Goal: Task Accomplishment & Management: Use online tool/utility

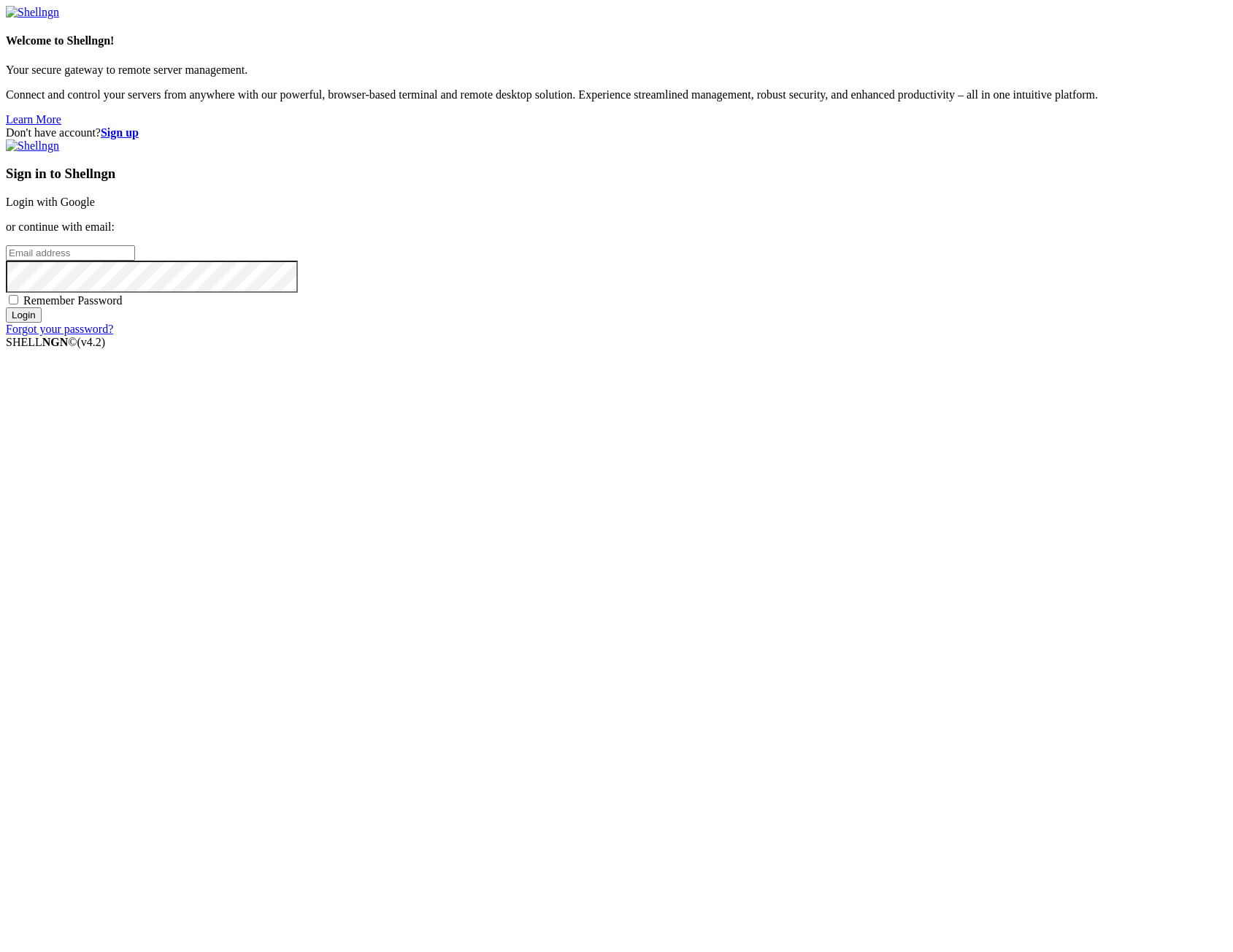
click at [135, 260] on input "email" at bounding box center [70, 252] width 129 height 15
type input "shawn@itecdigitaltraining.co.uk"
click at [139, 127] on strong "Sign up" at bounding box center [119, 132] width 38 height 12
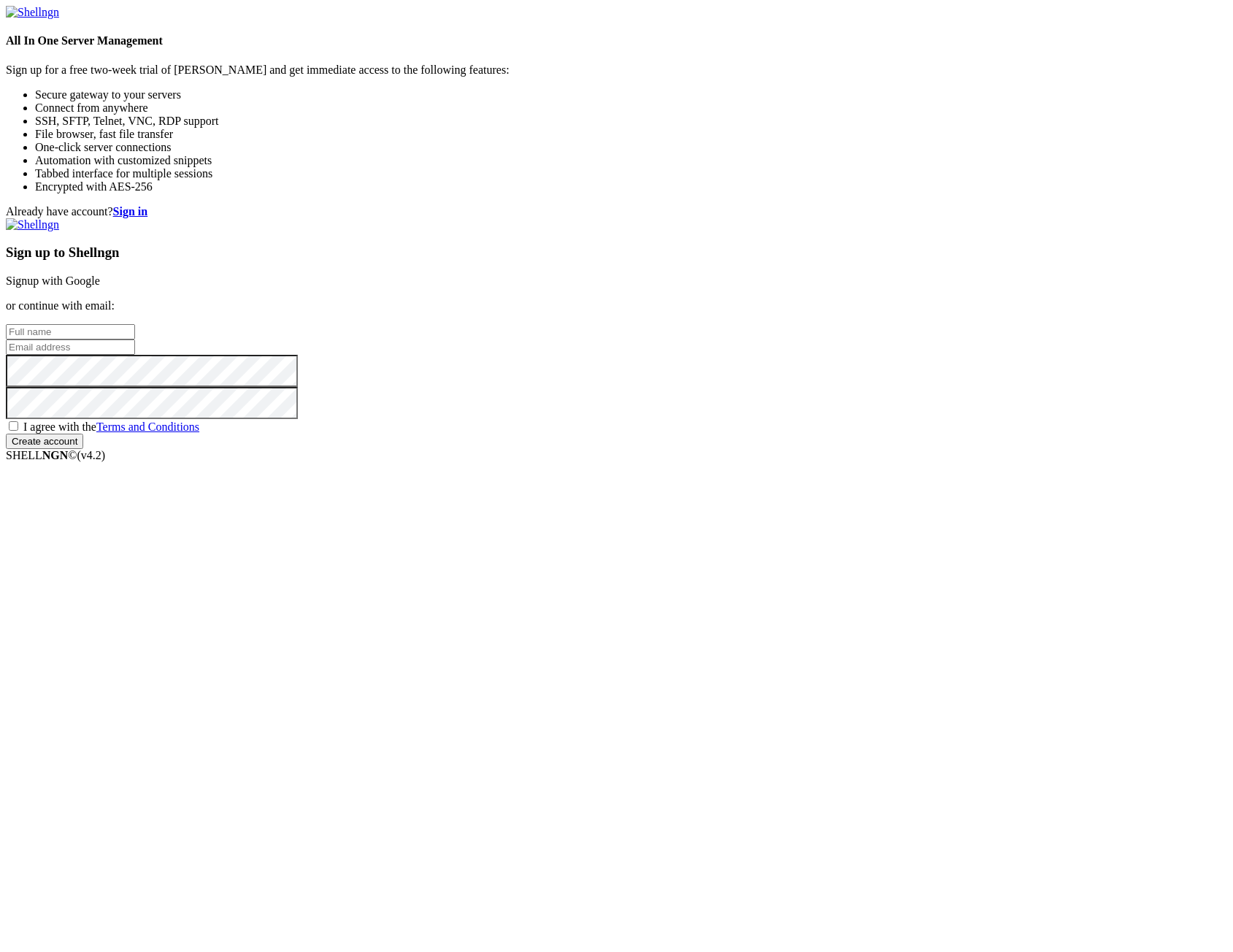
click at [135, 340] on input "text" at bounding box center [70, 332] width 129 height 15
type input "Shawn"
type input "shawn@itecdigitaltraining.co.uk"
click at [200, 433] on span "I agree with the Terms and Conditions" at bounding box center [111, 426] width 176 height 12
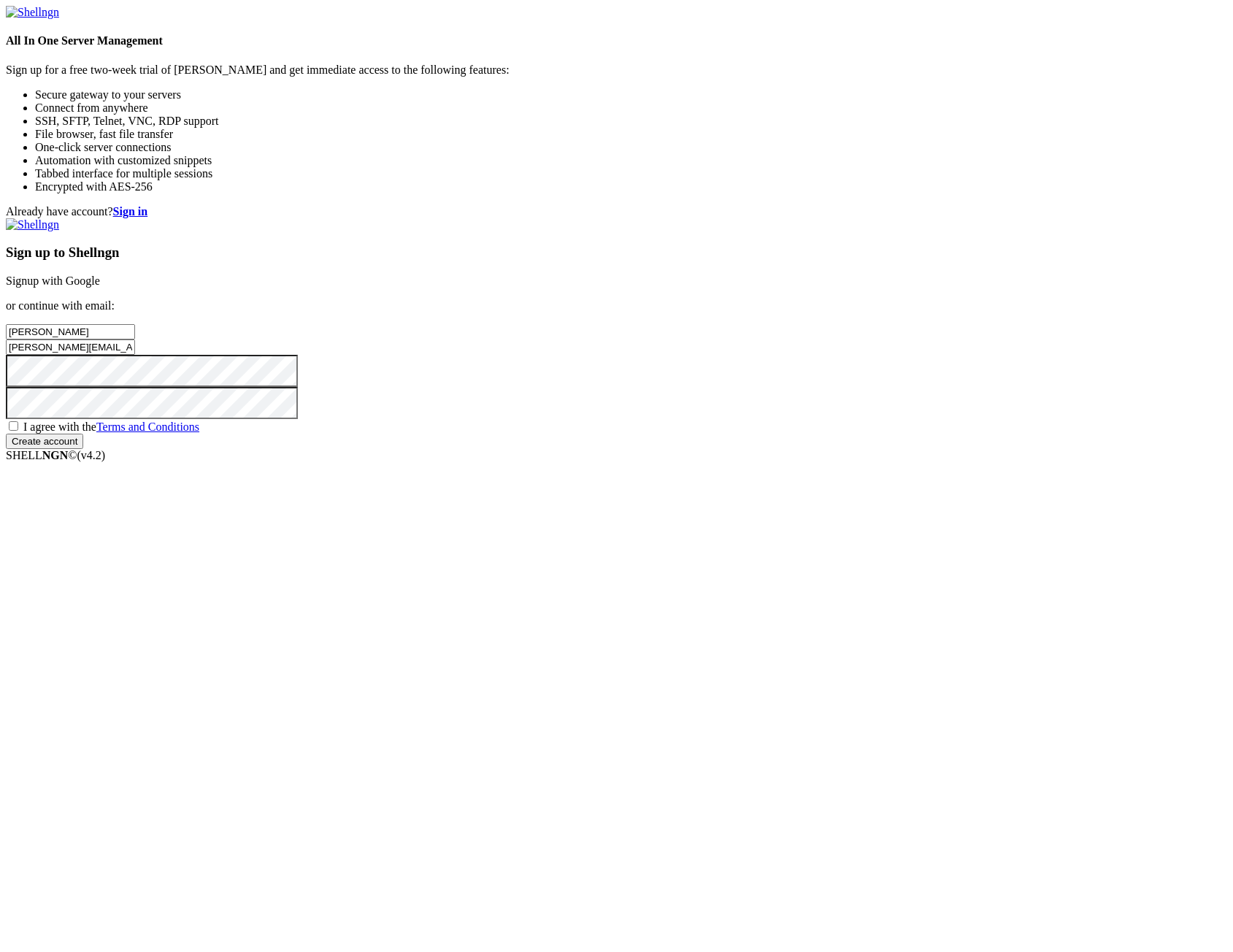
click at [19, 431] on input "I agree with the Terms and Conditions" at bounding box center [14, 426] width 10 height 10
checkbox input "true"
click at [724, 449] on div "Sign up to Shellngn Signup with Google or continue with email: Shawn shawn@itec…" at bounding box center [616, 333] width 1222 height 230
click at [84, 449] on input "Create account" at bounding box center [44, 441] width 77 height 15
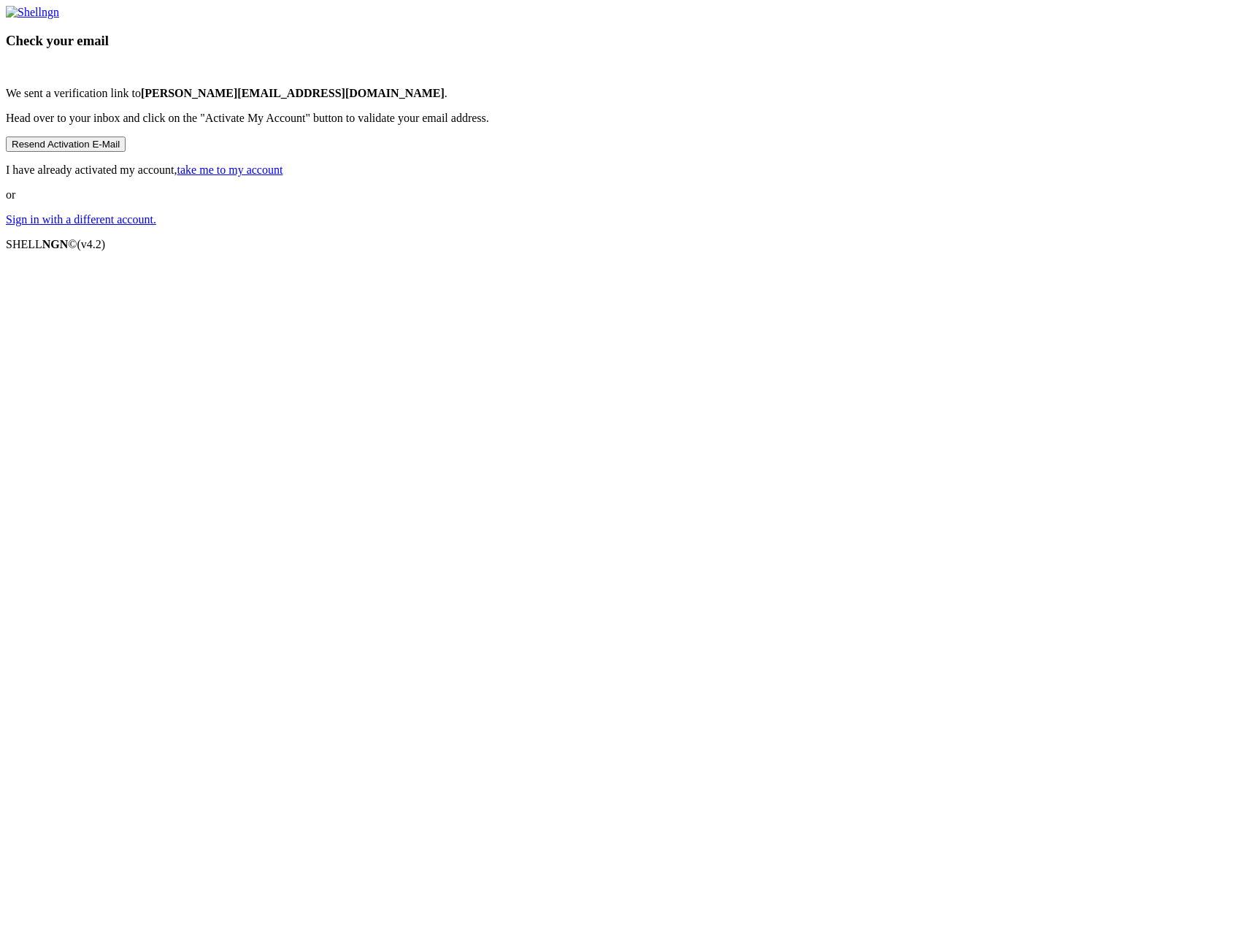
drag, startPoint x: 968, startPoint y: 633, endPoint x: 954, endPoint y: 632, distance: 14.0
click at [968, 226] on div "Check your email We sent a verification link to shawn@itecdigitaltraining.co.uk…" at bounding box center [616, 116] width 1222 height 221
click at [283, 176] on link "take me to my account" at bounding box center [230, 169] width 106 height 12
click at [548, 177] on p "I have already activated my account, take me to my account" at bounding box center [616, 170] width 1222 height 13
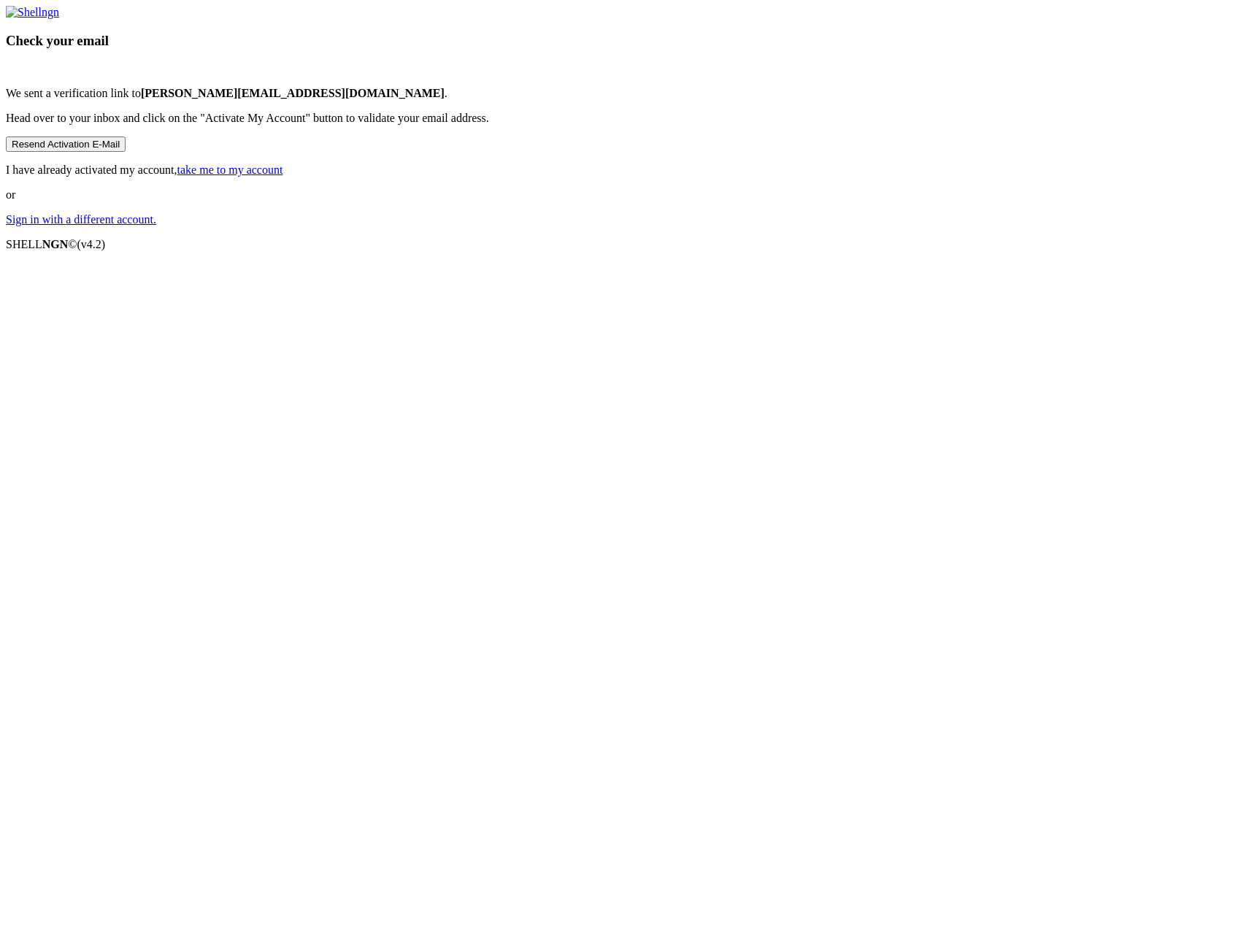
click at [283, 176] on link "take me to my account" at bounding box center [230, 169] width 106 height 12
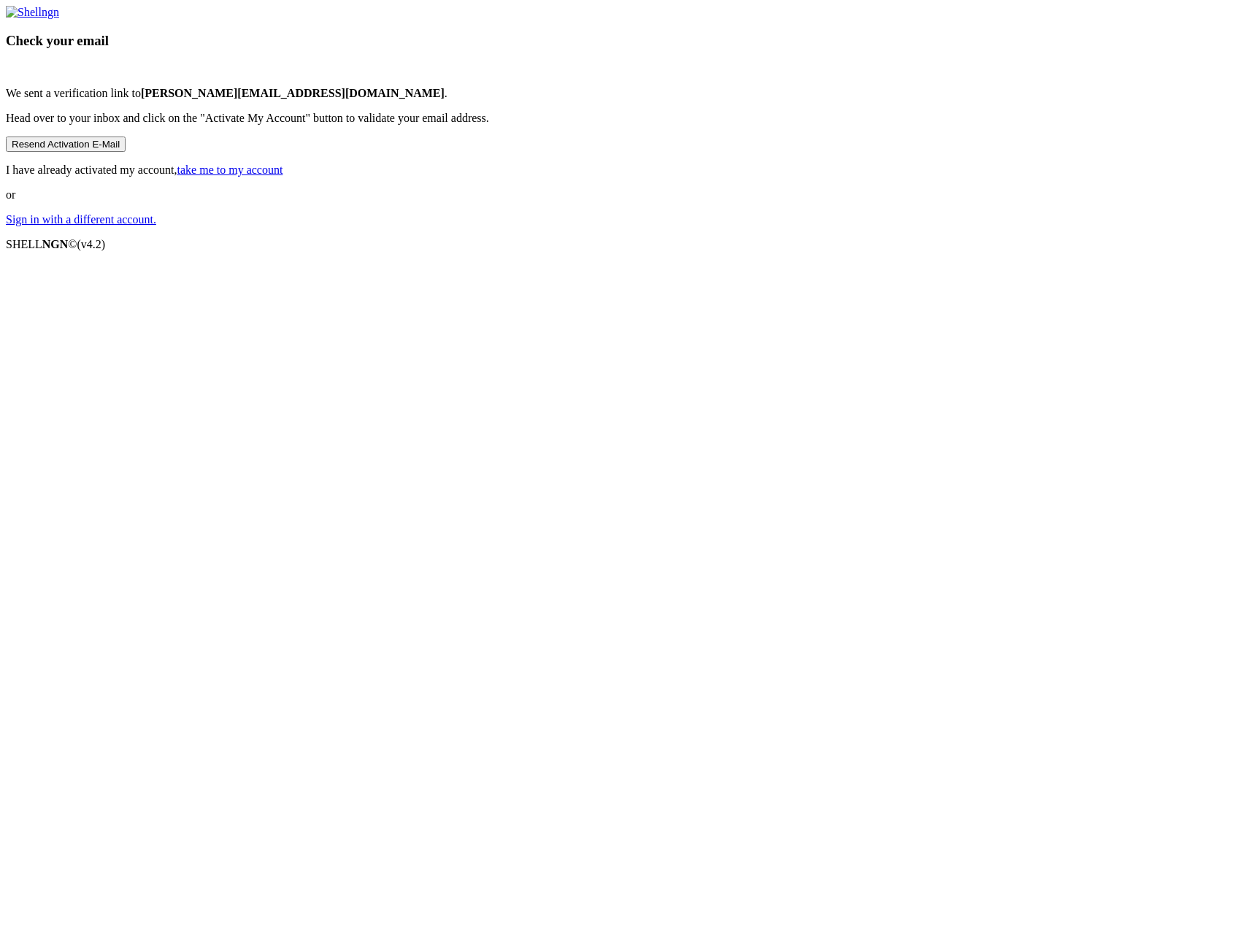
click at [614, 226] on p "Sign in with a different account." at bounding box center [616, 220] width 1222 height 13
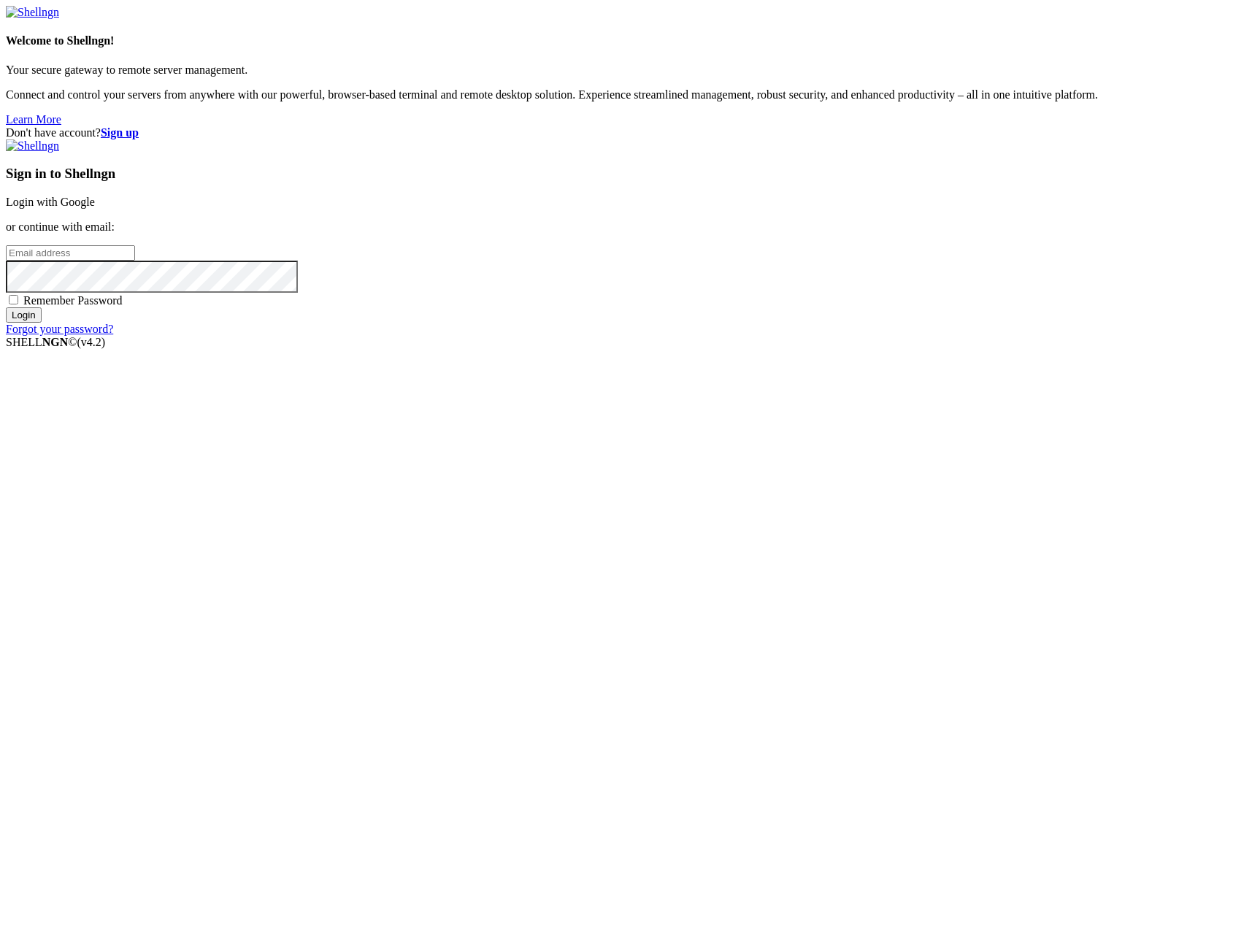
click at [718, 336] on div "Sign in to Shellngn Login with Google or continue with email: Remember Password…" at bounding box center [616, 238] width 1222 height 196
click at [135, 260] on input "email" at bounding box center [70, 252] width 129 height 15
type input "shawn@itecdigitaltraining.co.uk"
click at [6, 307] on input "Login" at bounding box center [24, 315] width 36 height 15
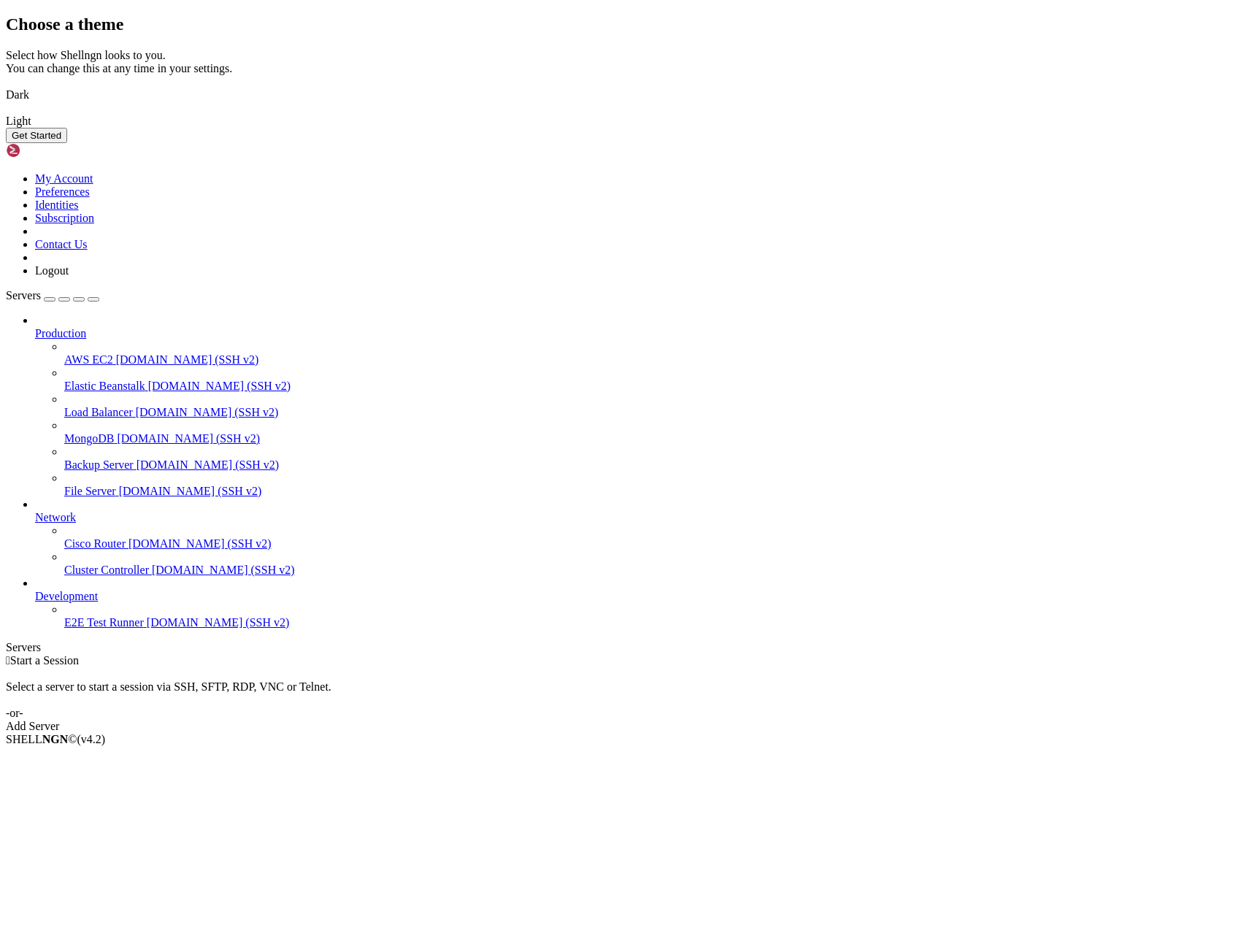
drag, startPoint x: 553, startPoint y: 478, endPoint x: 607, endPoint y: 511, distance: 63.3
click at [6, 85] on img at bounding box center [6, 85] width 0 height 0
click at [844, 143] on div "Get Started" at bounding box center [616, 135] width 1222 height 15
click at [67, 143] on button "Get Started" at bounding box center [37, 135] width 62 height 15
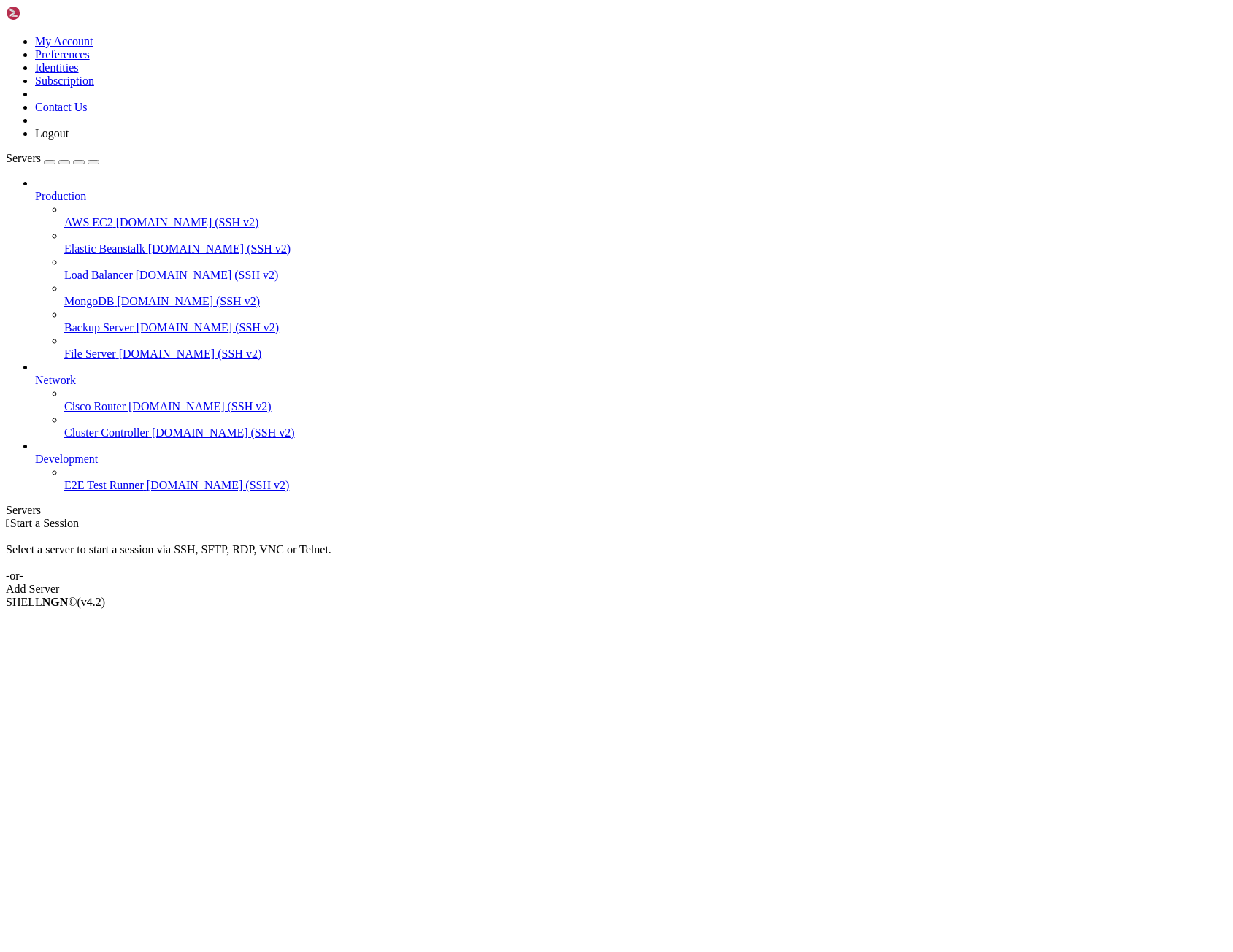
click at [116, 216] on span "demo.shellngn.com (SSH v2)" at bounding box center [187, 221] width 143 height 12
click at [847, 517] on div " Start a Session Select a server to start a session via SSH, SFTP, RDP, VNC or…" at bounding box center [616, 555] width 1222 height 79
click at [733, 530] on div "Select a server to start a session via SSH, SFTP, RDP, VNC or Telnet. -or-" at bounding box center [616, 555] width 1222 height 53
click at [642, 517] on div " Start a Session Select a server to start a session via SSH, SFTP, RDP, VNC or…" at bounding box center [616, 555] width 1222 height 79
click at [114, 216] on span "AWS EC2" at bounding box center [88, 221] width 49 height 12
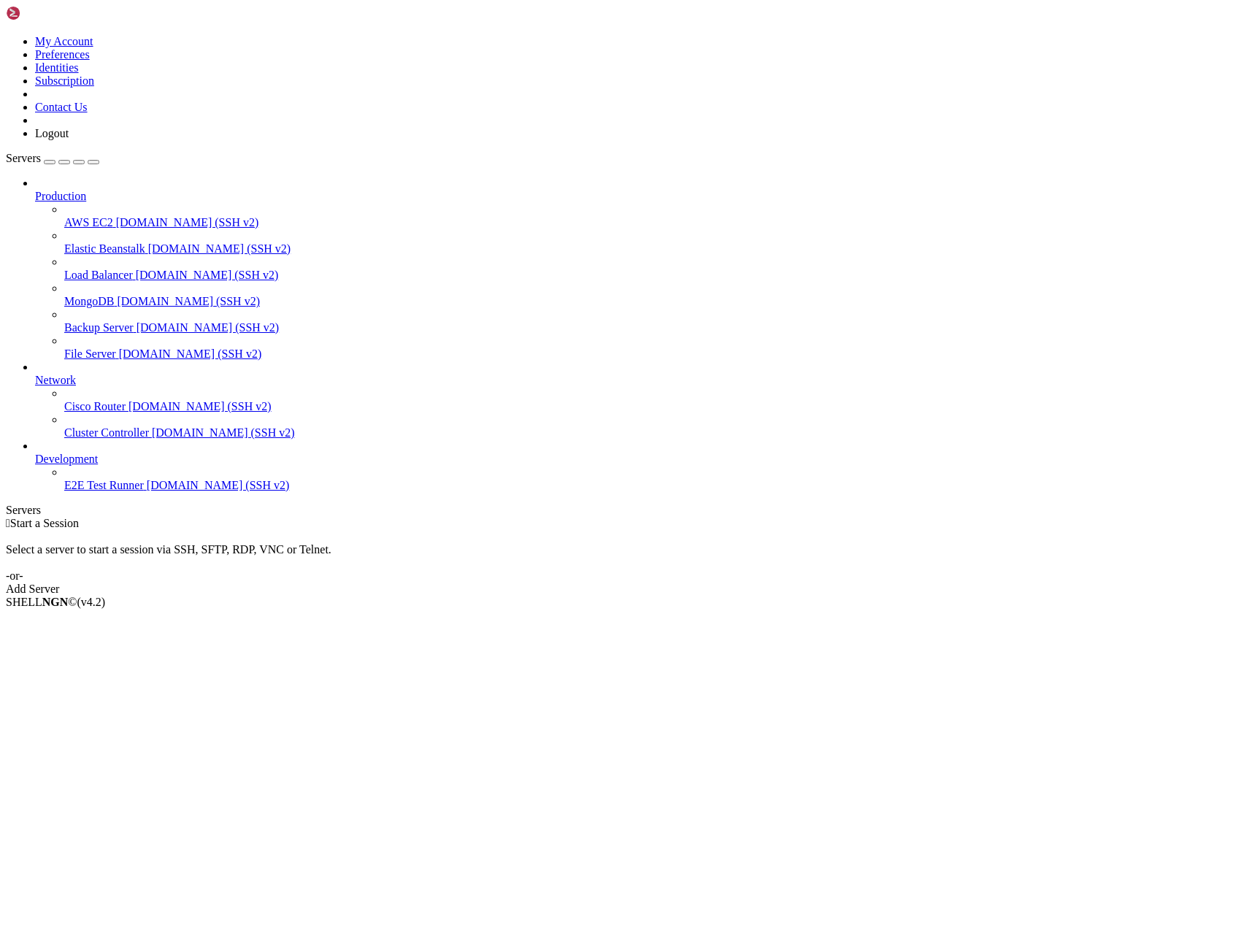
click at [114, 216] on span "AWS EC2" at bounding box center [88, 221] width 49 height 12
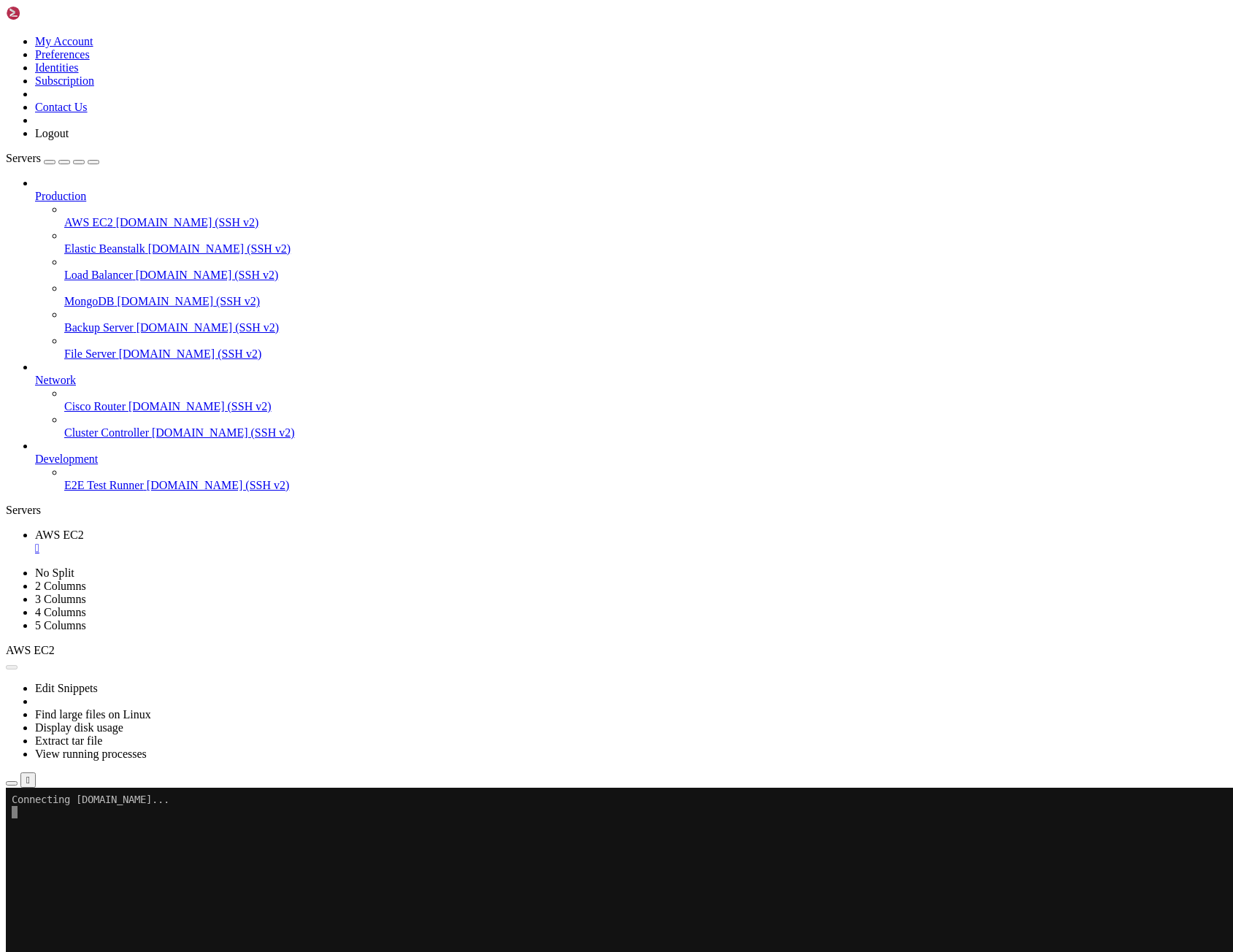
click at [290, 915] on x-row at bounding box center [530, 911] width 1038 height 12
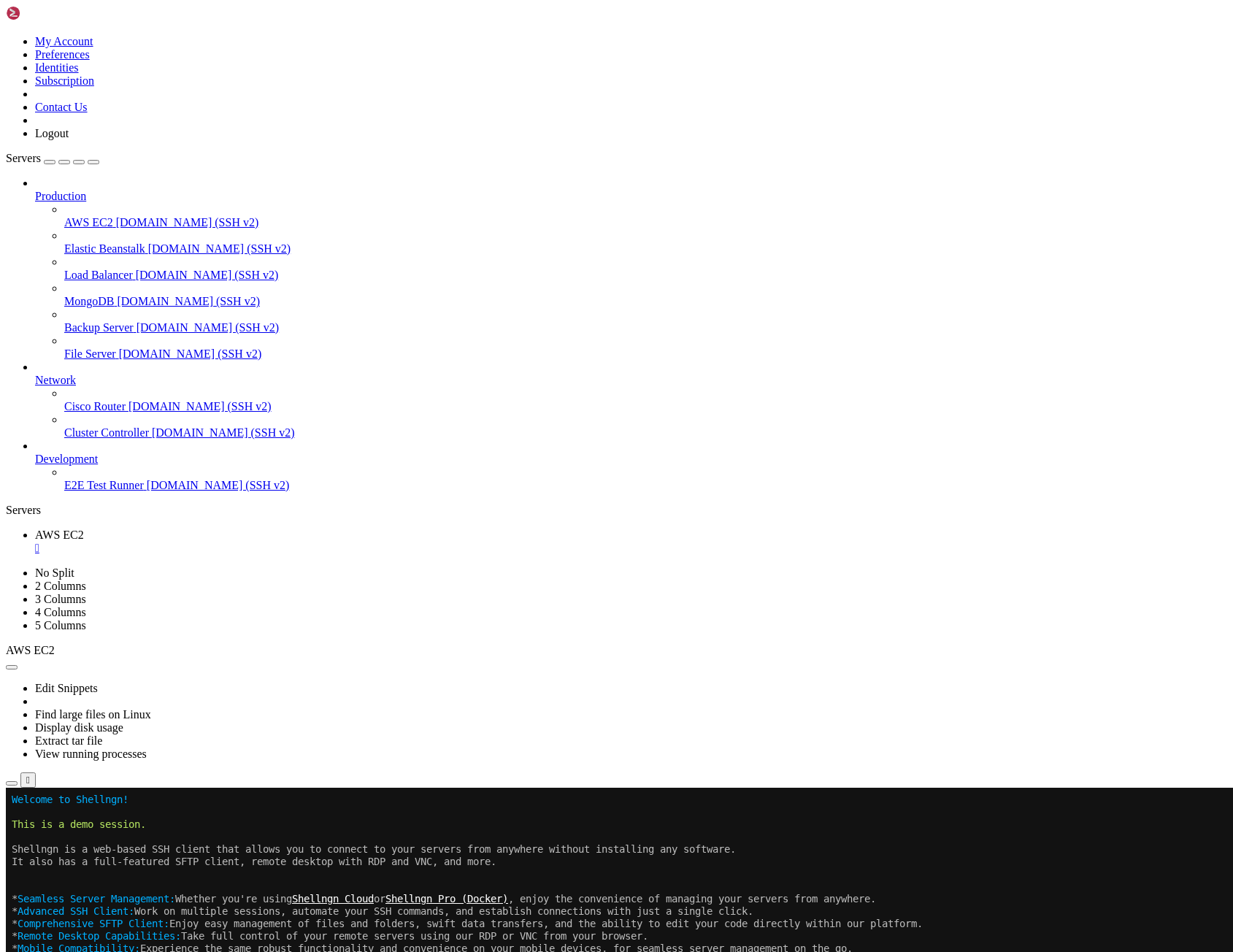
click at [116, 216] on span "demo.shellngn.com (SSH v2)" at bounding box center [187, 221] width 143 height 12
click at [147, 491] on span "demo.shellngn.com (SSH v2)" at bounding box center [218, 484] width 143 height 12
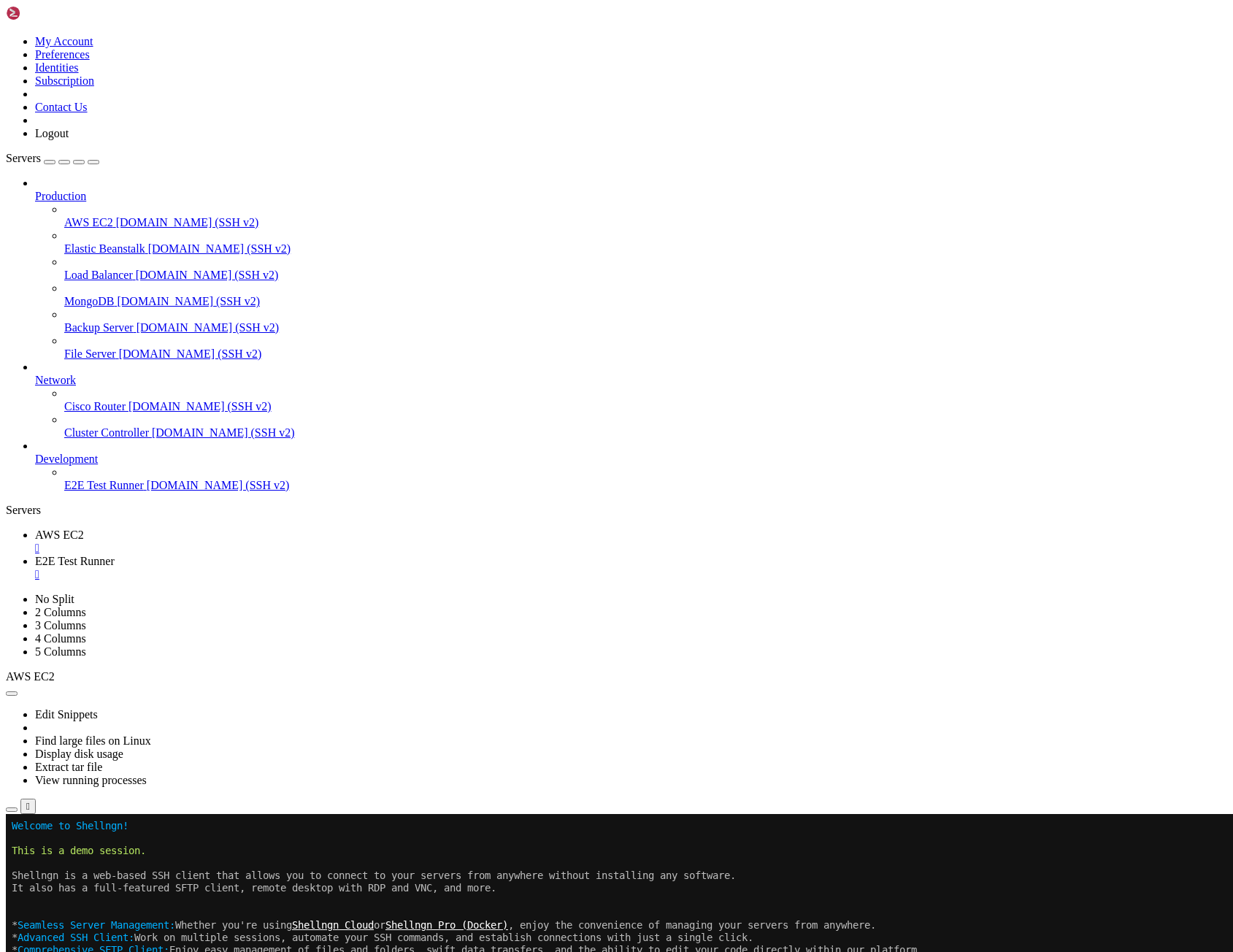
click at [147, 491] on span "demo.shellngn.com (SSH v2)" at bounding box center [218, 484] width 143 height 12
click at [116, 216] on span "demo.shellngn.com (SSH v2)" at bounding box center [187, 221] width 143 height 12
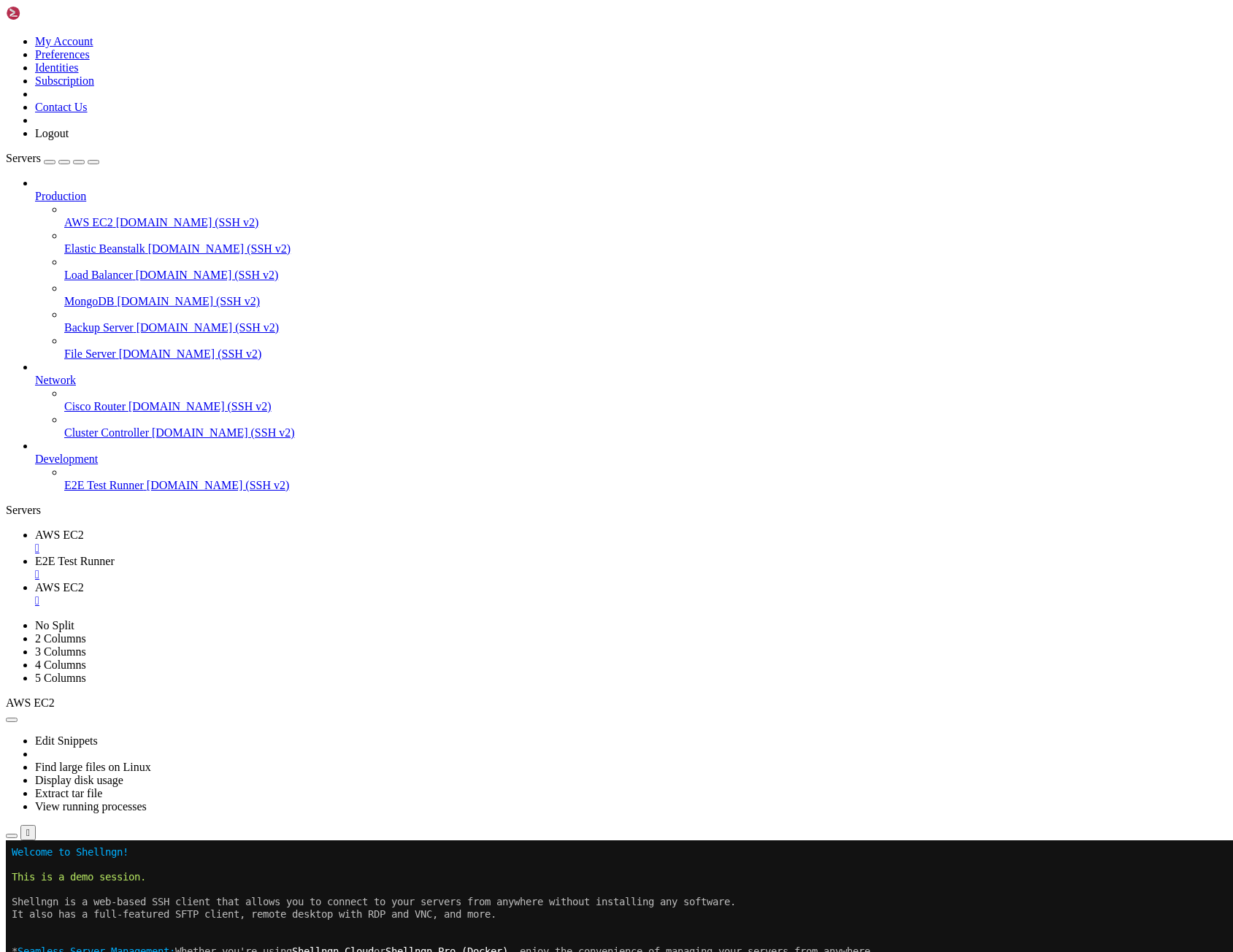
drag, startPoint x: 470, startPoint y: 1481, endPoint x: 303, endPoint y: 1456, distance: 168.9
click at [35, 190] on icon at bounding box center [35, 190] width 0 height 0
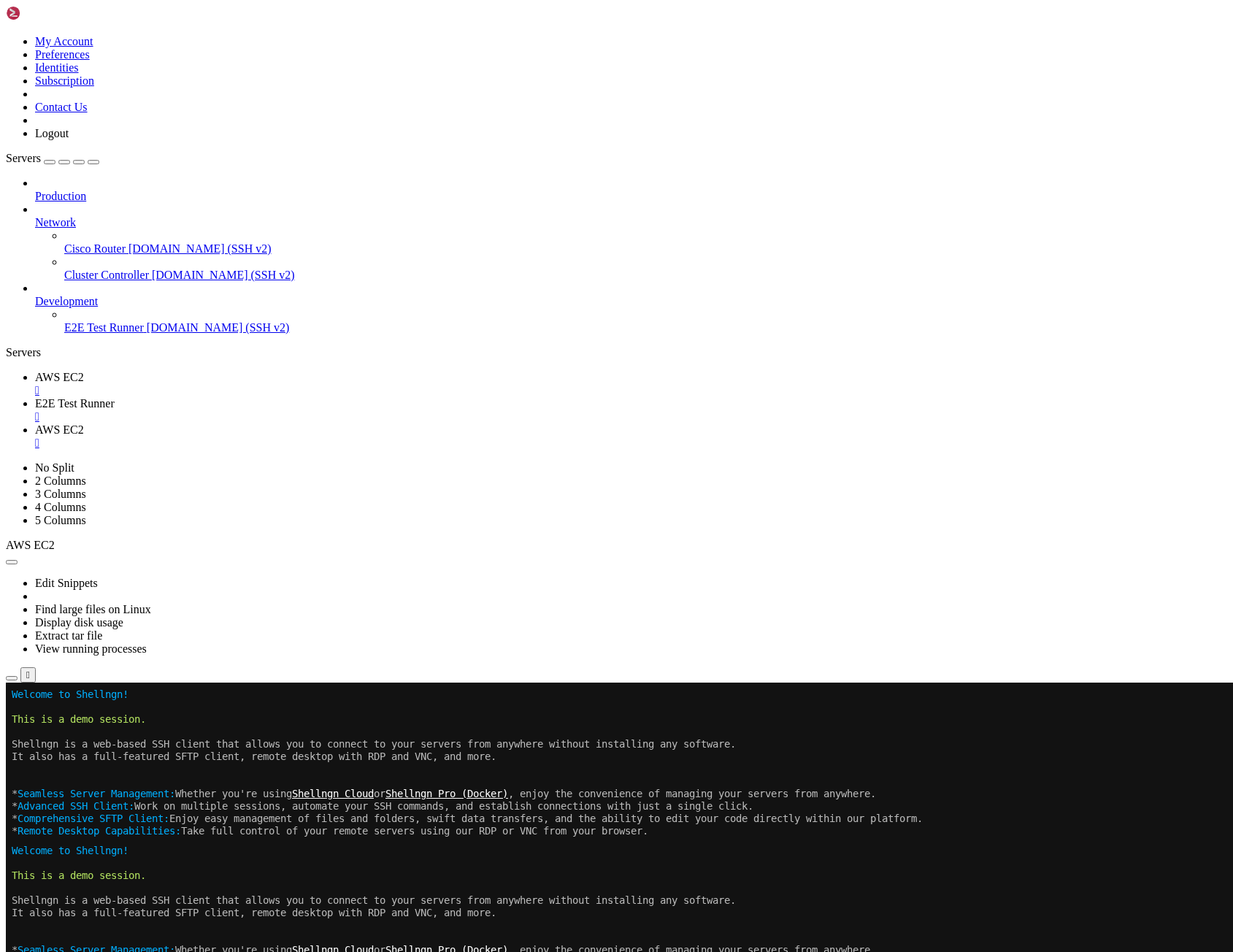
click at [168, 203] on div at bounding box center [631, 209] width 1192 height 13
click at [84, 371] on span "AWS EC2" at bounding box center [59, 376] width 49 height 12
click at [406, 896] on x-row at bounding box center [530, 893] width 1038 height 12
click at [6, 461] on icon at bounding box center [6, 461] width 0 height 0
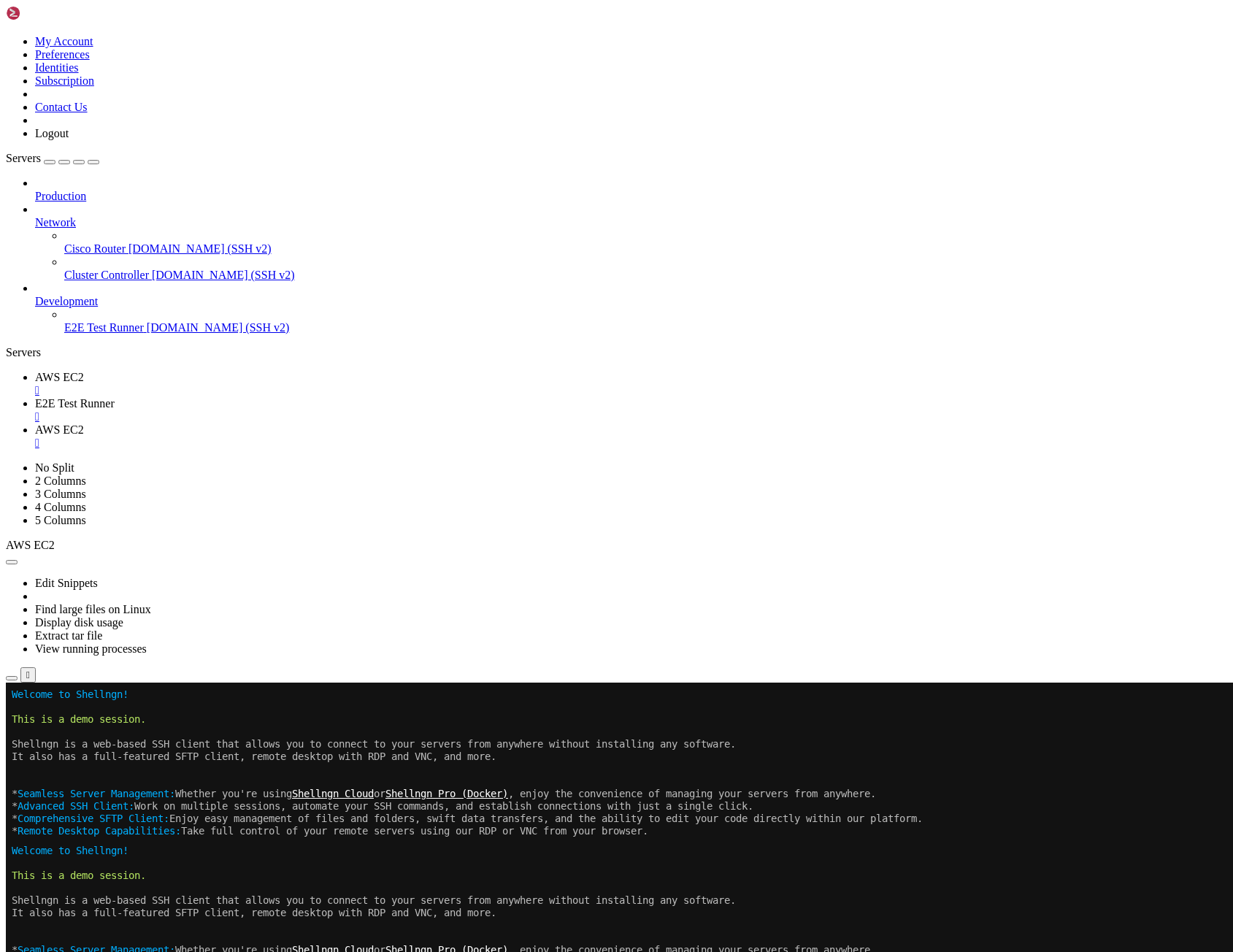
drag, startPoint x: 550, startPoint y: 738, endPoint x: 460, endPoint y: 764, distance: 93.7
click at [256, 371] on link "AWS EC2 " at bounding box center [631, 384] width 1192 height 26
click at [260, 384] on div "" at bounding box center [631, 390] width 1192 height 13
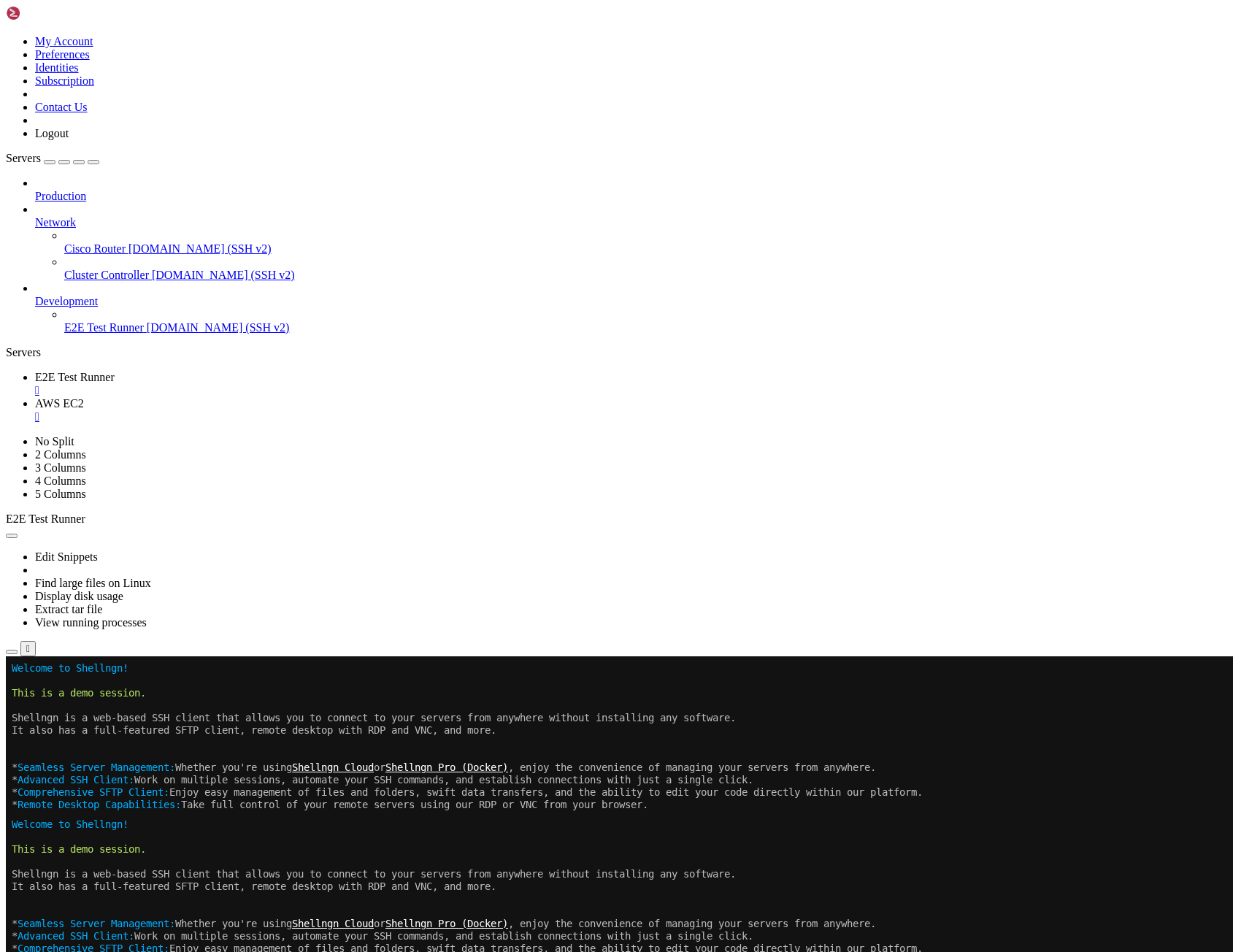
click at [299, 384] on div "" at bounding box center [631, 390] width 1192 height 13
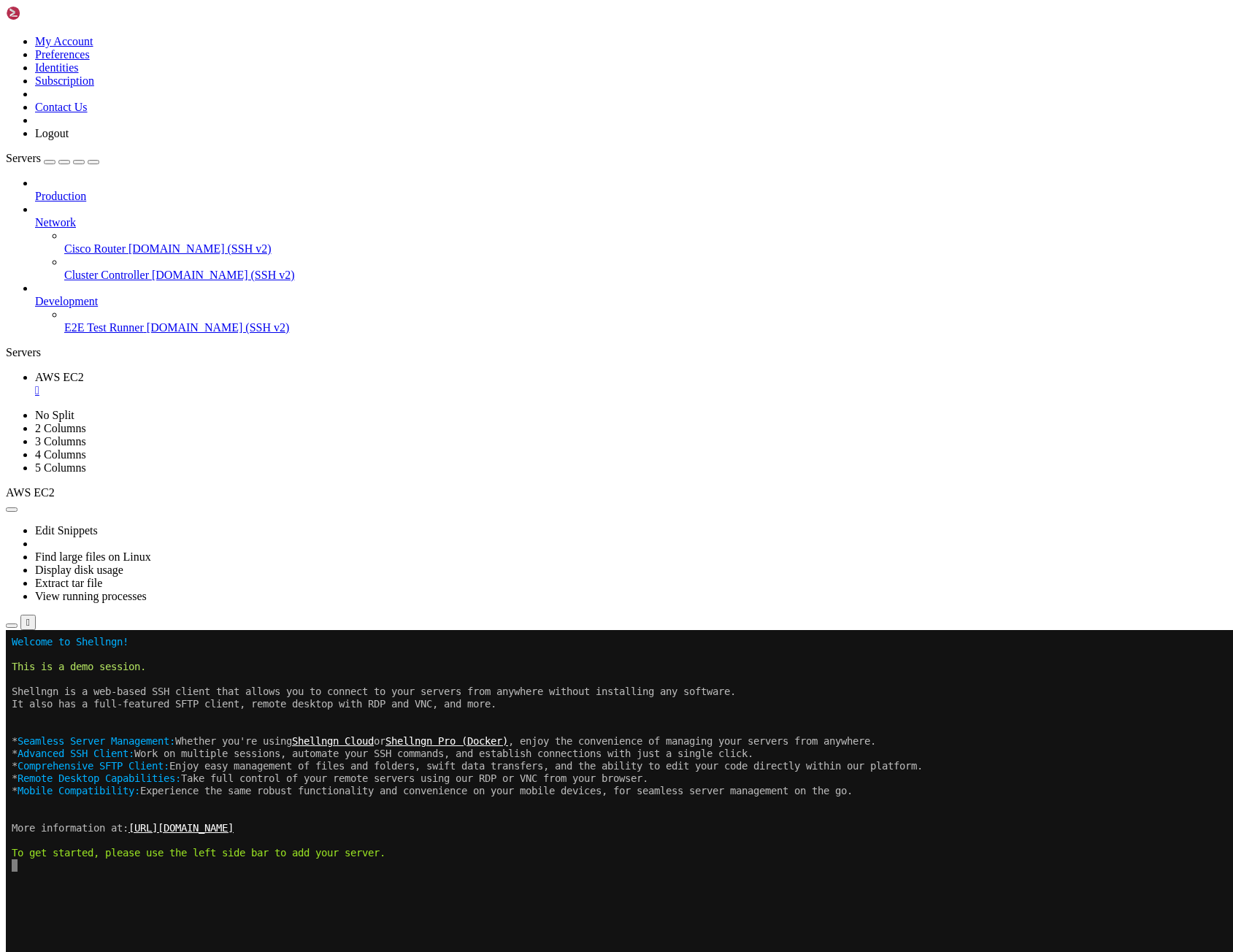
click at [263, 384] on div "" at bounding box center [631, 390] width 1192 height 13
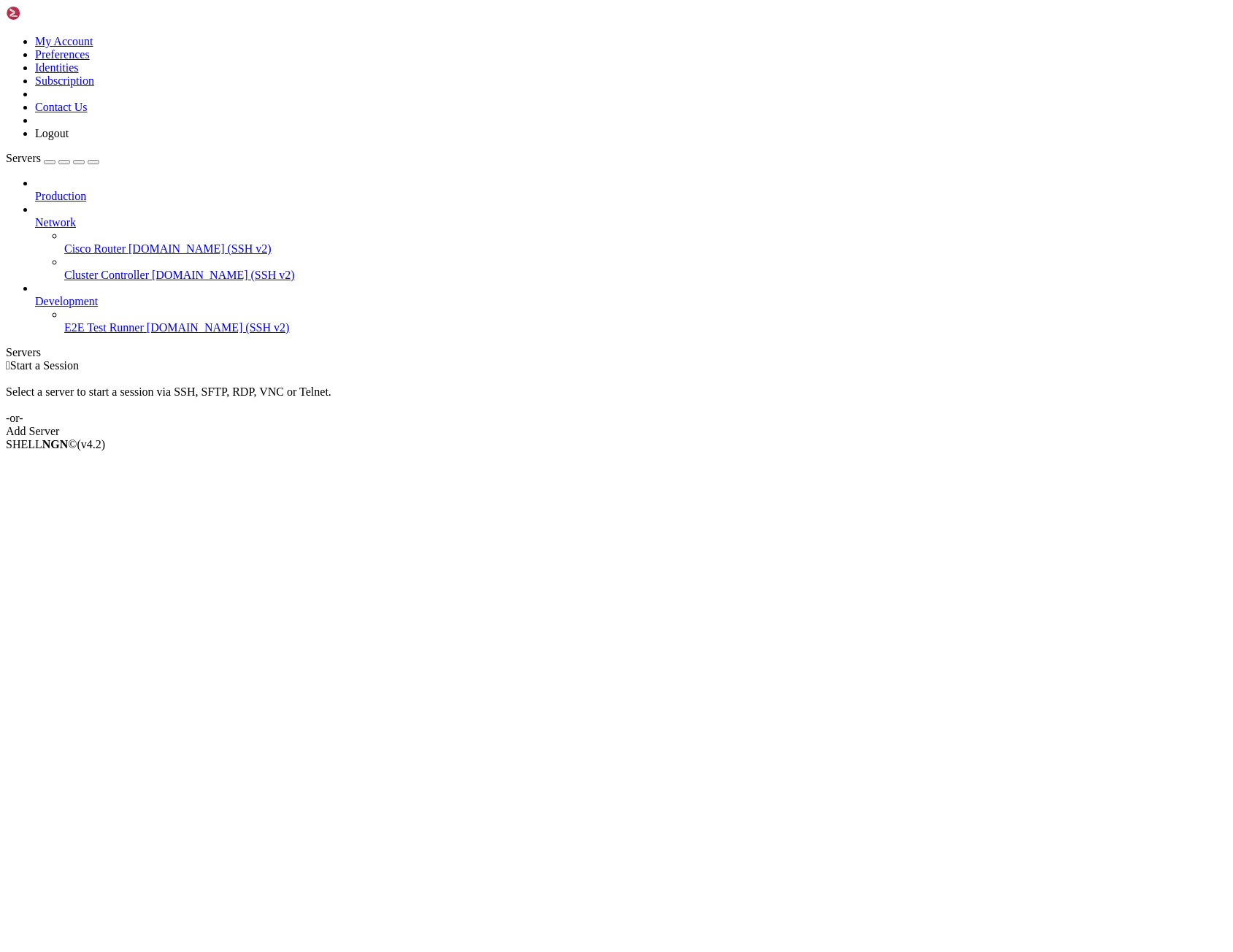
click at [692, 425] on link "Add Server" at bounding box center [616, 431] width 1222 height 13
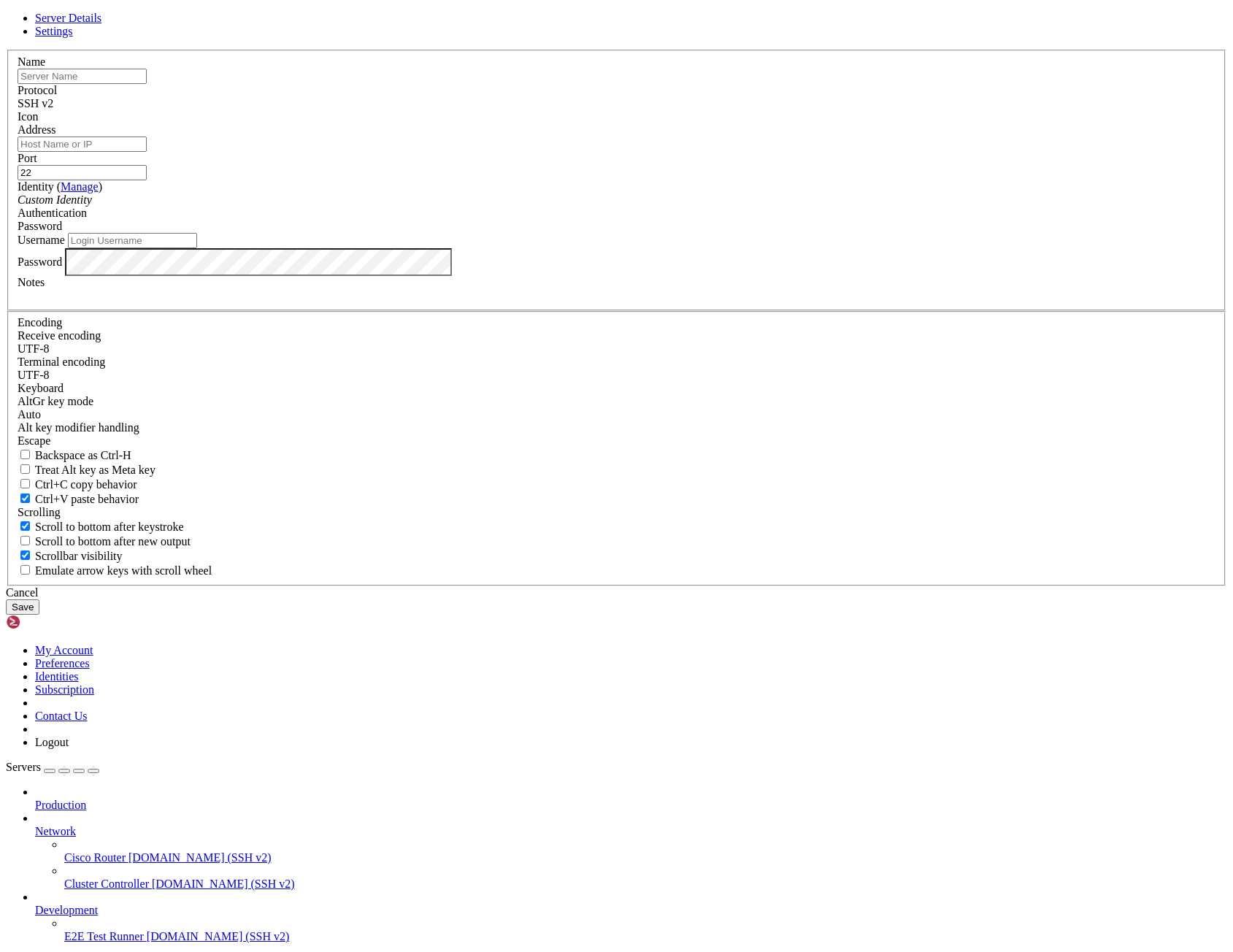
click at [736, 110] on div "SSH v2" at bounding box center [616, 104] width 1198 height 13
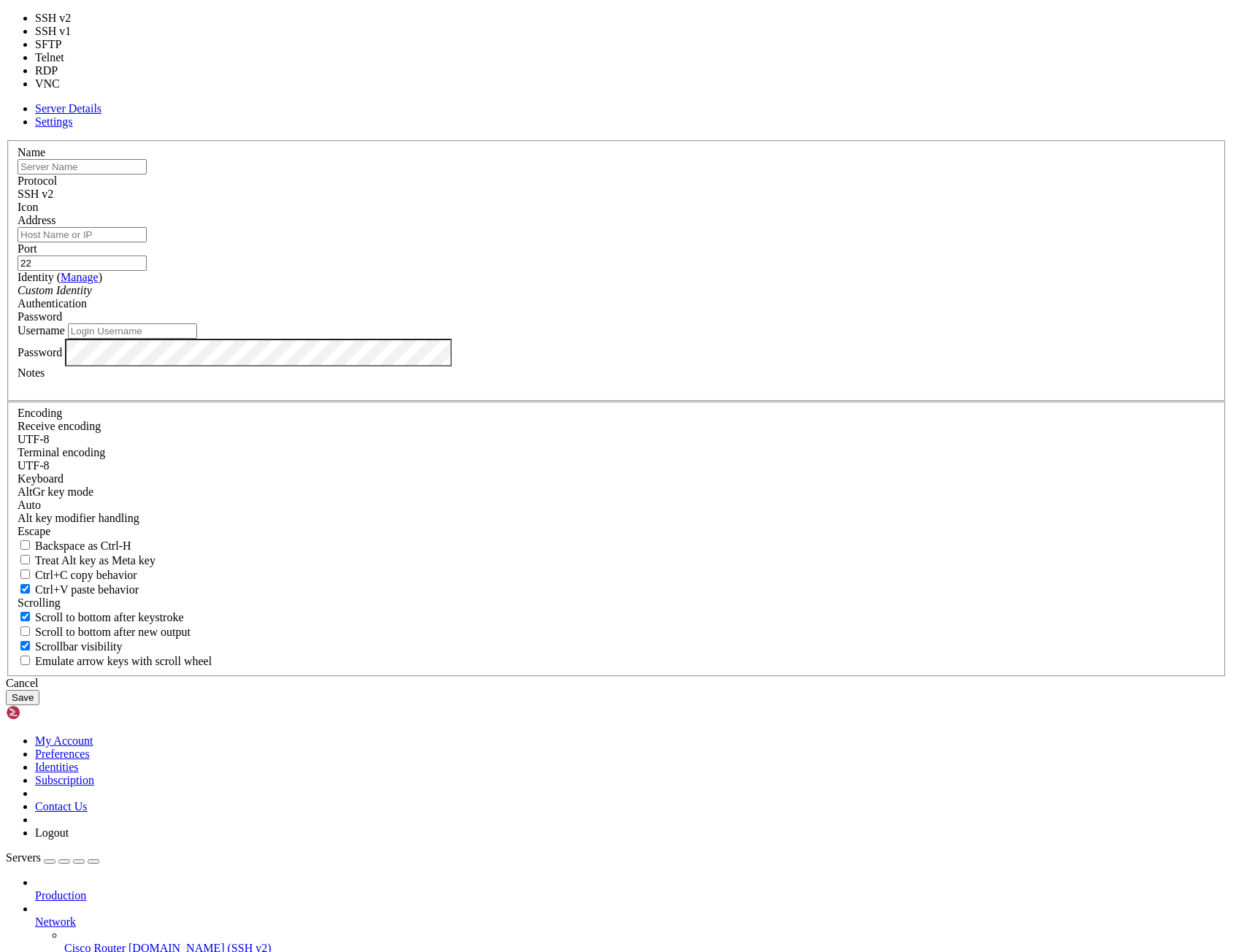
click at [736, 201] on div "SSH v2" at bounding box center [616, 194] width 1198 height 13
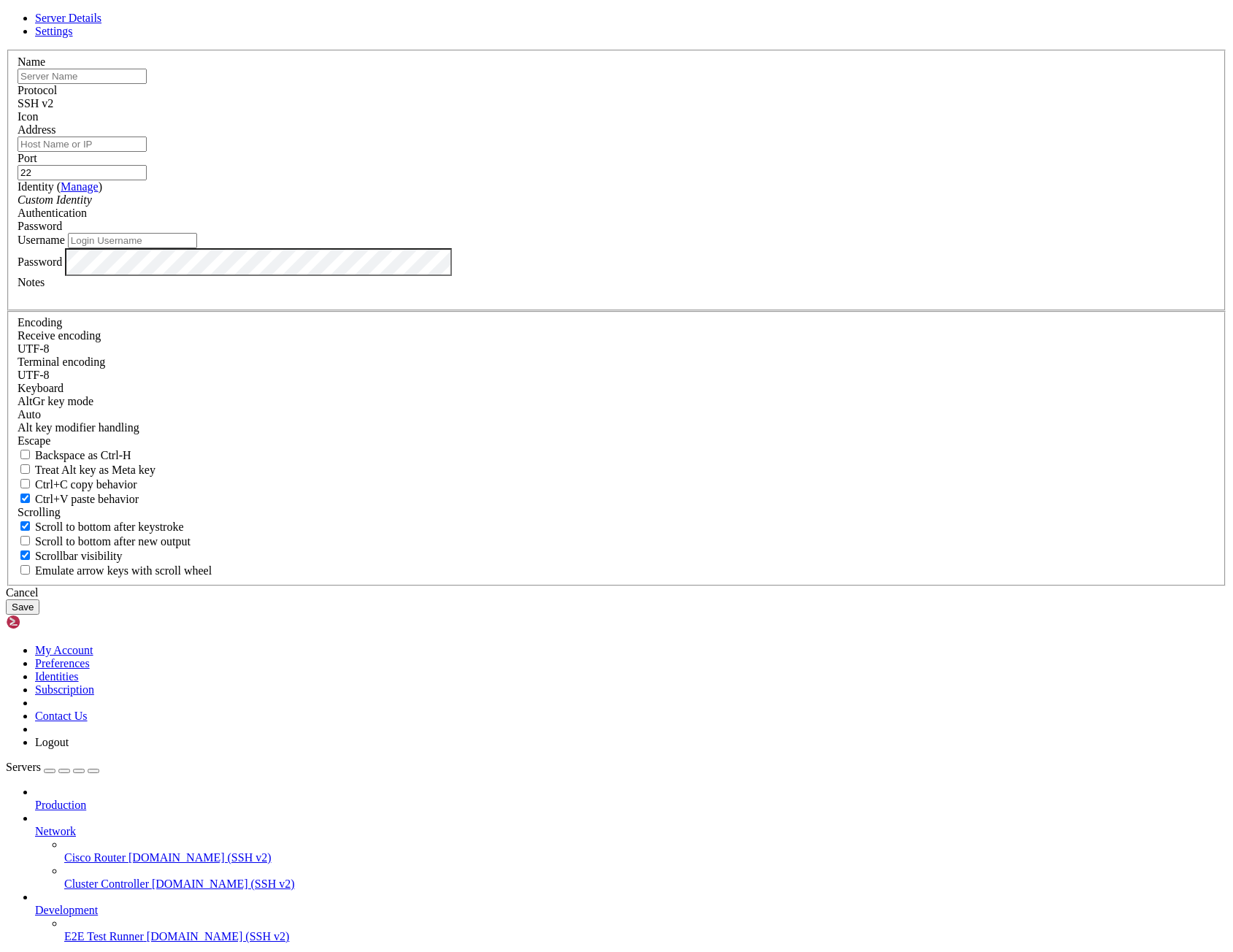
click at [786, 615] on div "Cancel Save" at bounding box center [616, 600] width 1222 height 28
click at [40, 615] on button "Save" at bounding box center [22, 607] width 33 height 15
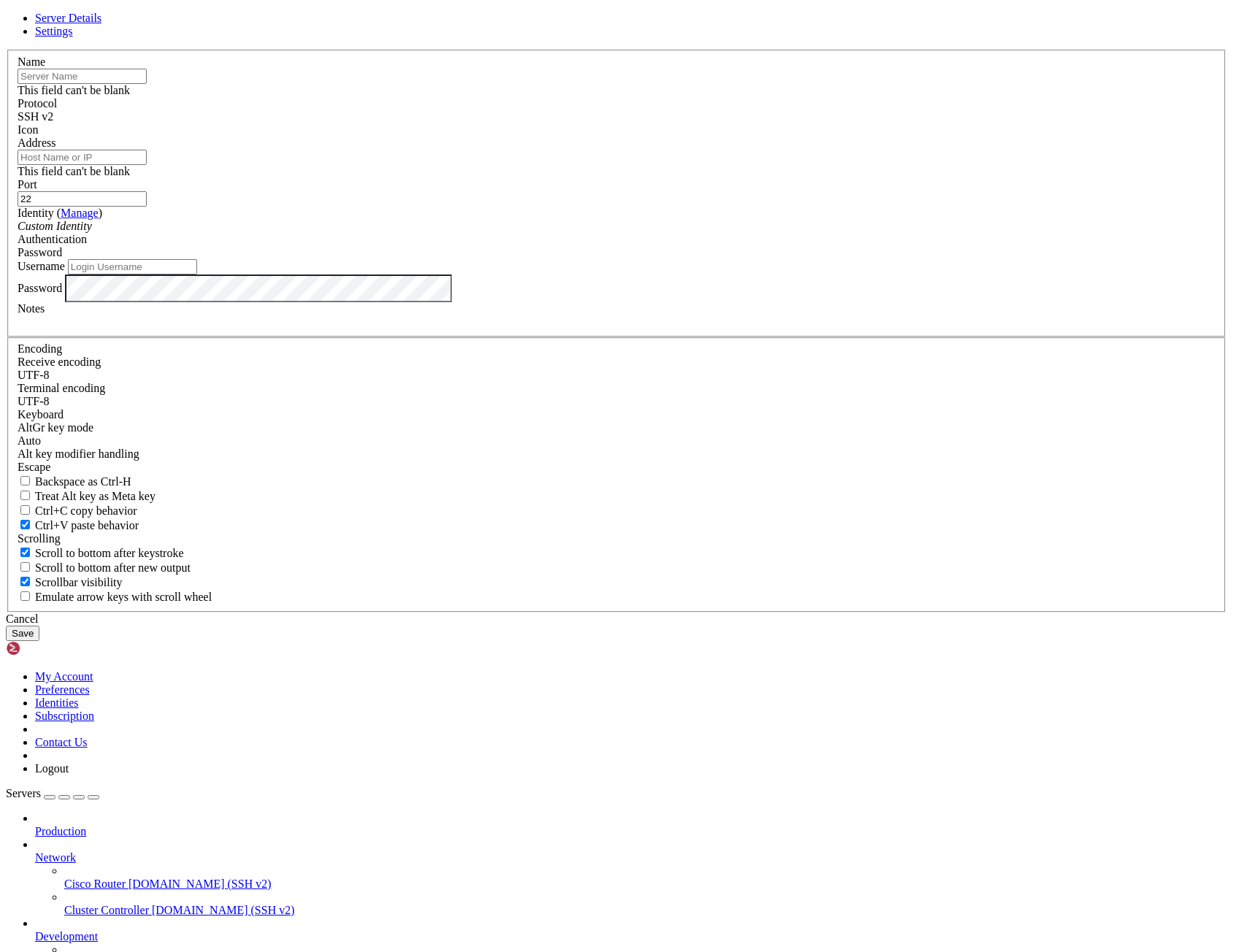
click at [6, 49] on icon at bounding box center [6, 49] width 0 height 0
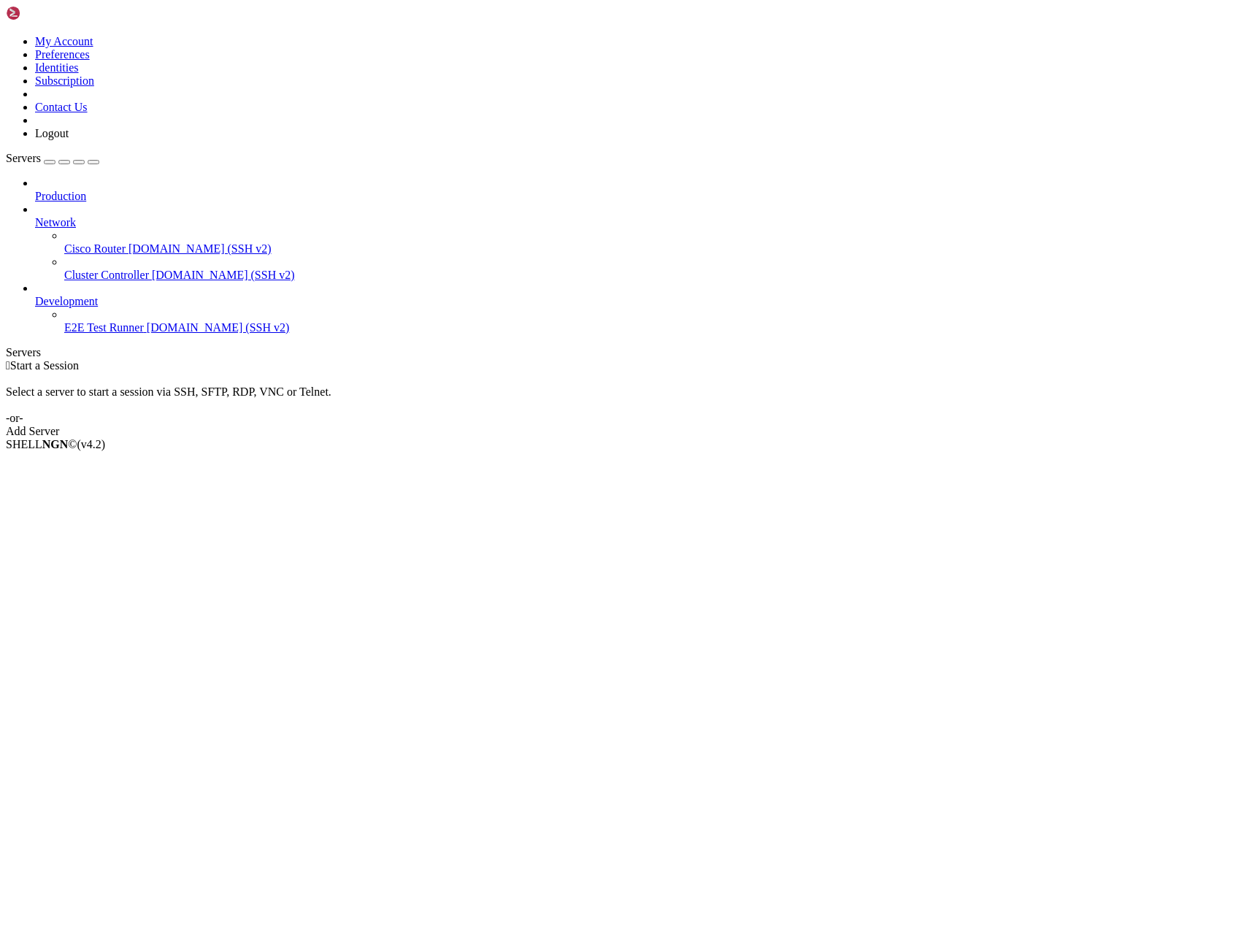
click at [35, 190] on icon at bounding box center [35, 190] width 0 height 0
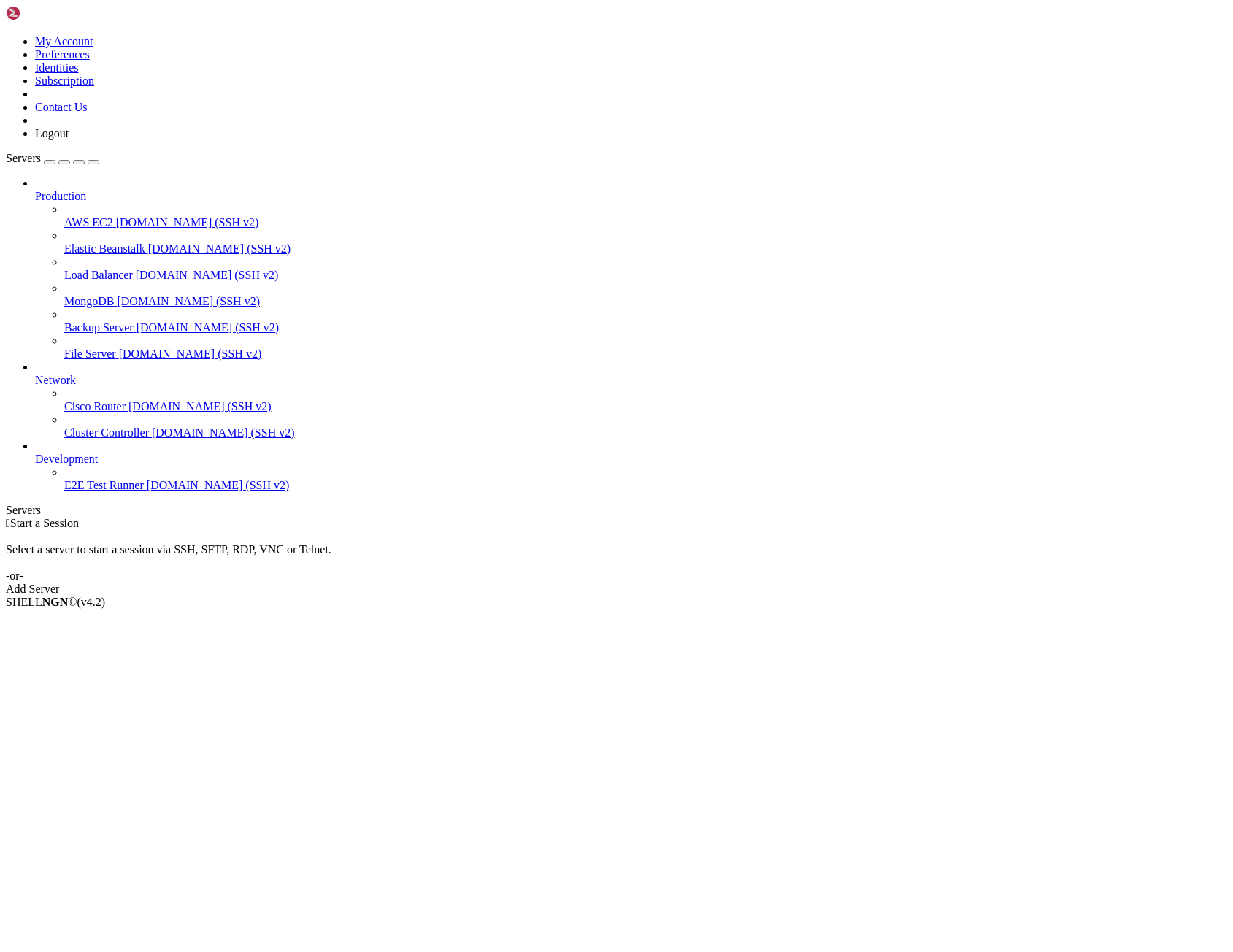
click at [107, 400] on span "Cisco Router" at bounding box center [95, 405] width 62 height 12
click at [67, 400] on span "Cisco Router" at bounding box center [95, 405] width 62 height 12
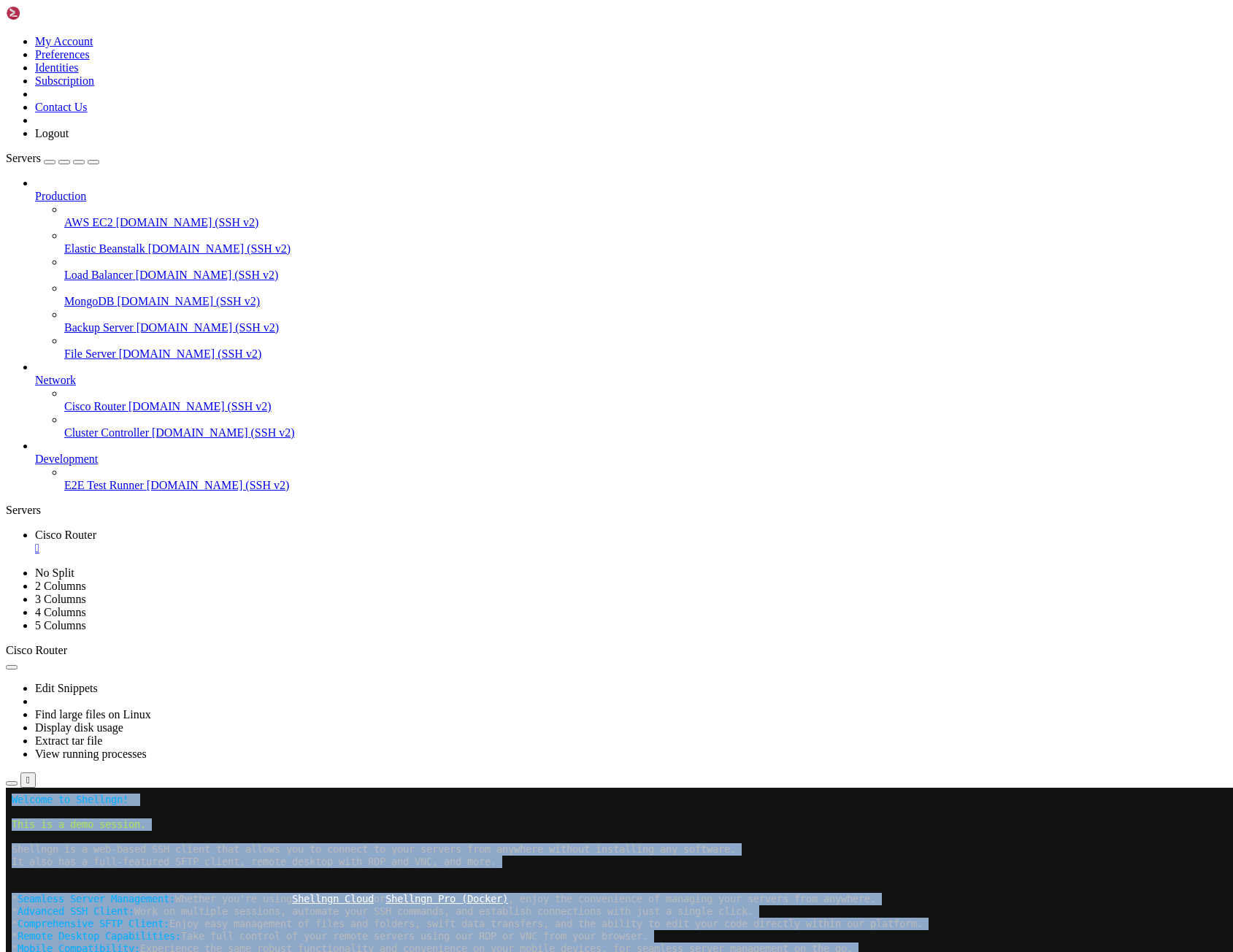
drag, startPoint x: 195, startPoint y: 1201, endPoint x: -90, endPoint y: 741, distance: 541.1
